Goal: Obtain resource: Obtain resource

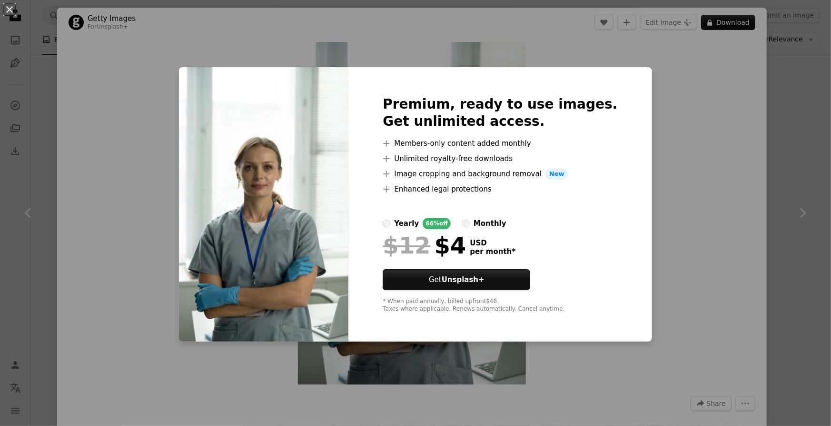
scroll to position [166, 0]
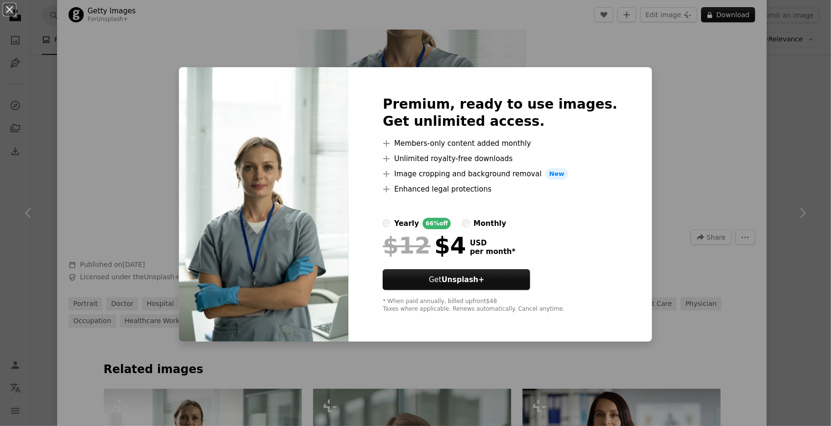
click at [690, 149] on div "An X shape Premium, ready to use images. Get unlimited access. A plus sign Memb…" at bounding box center [415, 213] width 831 height 426
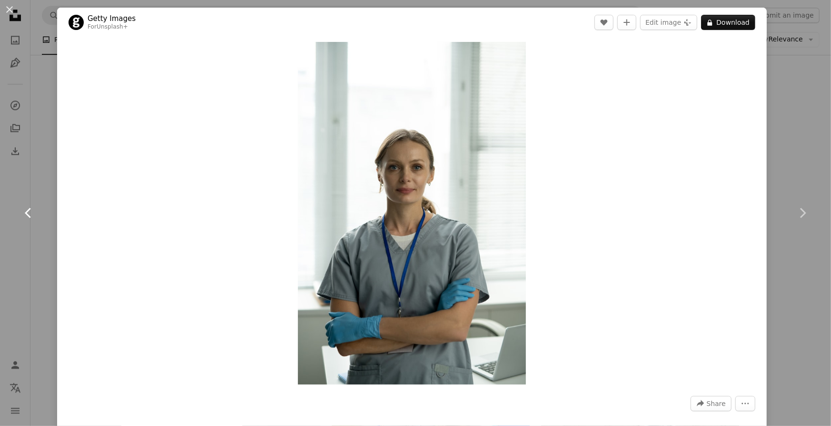
click at [29, 217] on icon at bounding box center [28, 213] width 6 height 10
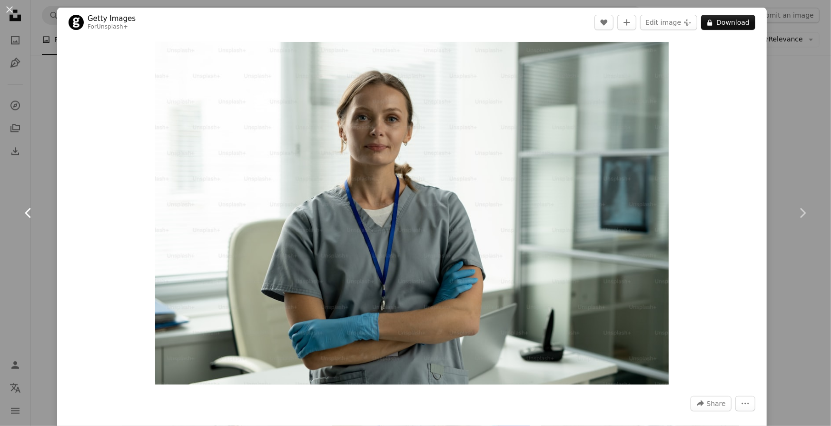
click at [24, 219] on icon "Chevron left" at bounding box center [28, 212] width 15 height 15
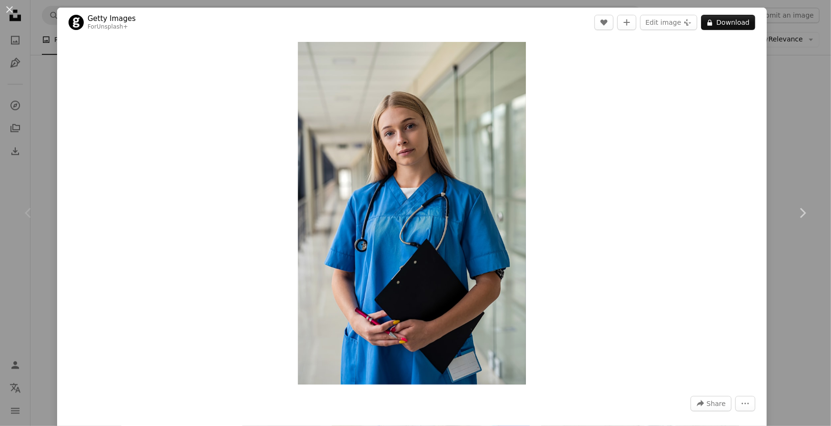
click at [24, 219] on icon "Chevron left" at bounding box center [28, 212] width 15 height 15
click at [19, 90] on div "An X shape Chevron left Chevron right Getty Images For Unsplash+ A heart A plus…" at bounding box center [415, 213] width 831 height 426
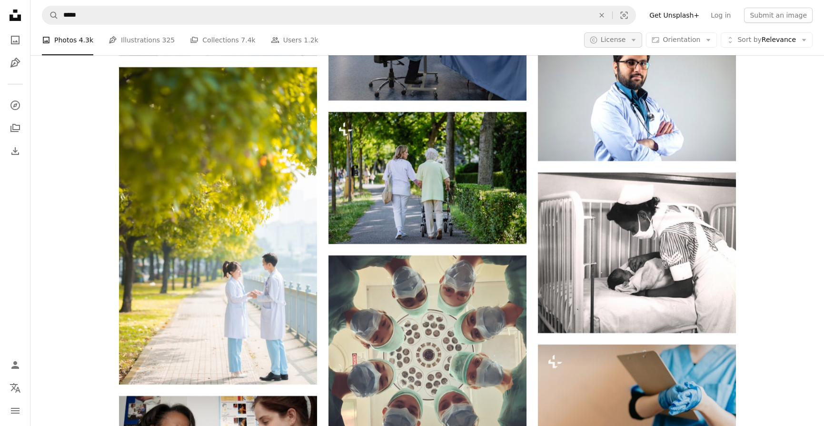
scroll to position [8870, 0]
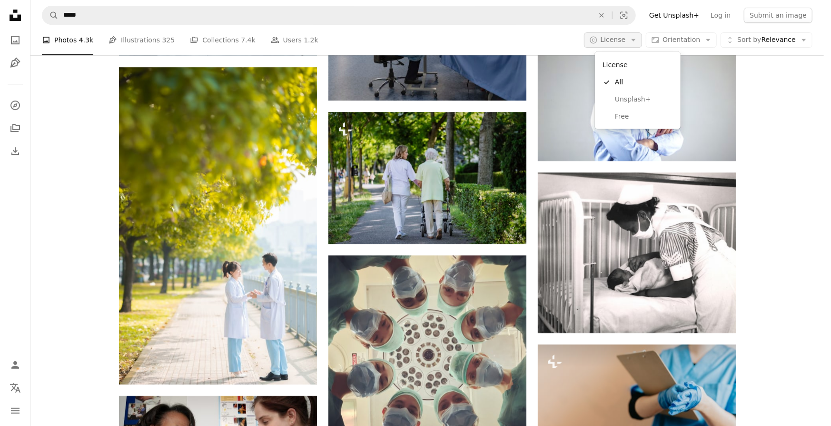
click at [623, 37] on span "License" at bounding box center [613, 40] width 25 height 8
click at [620, 116] on span "Free" at bounding box center [644, 116] width 58 height 10
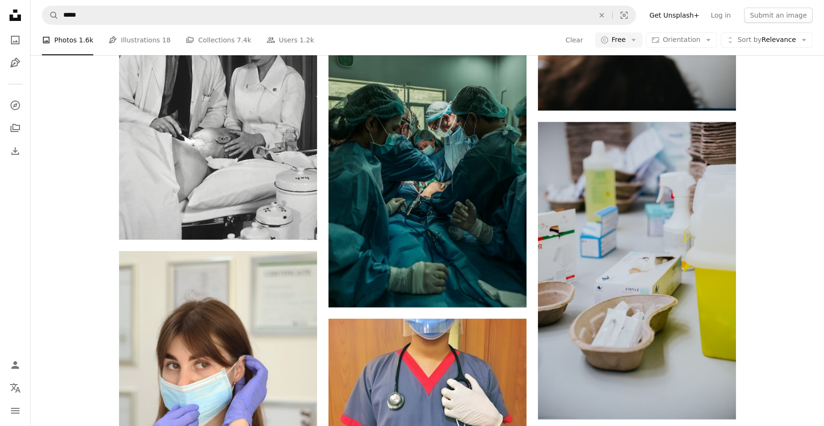
scroll to position [7810, 0]
